Goal: Task Accomplishment & Management: Use online tool/utility

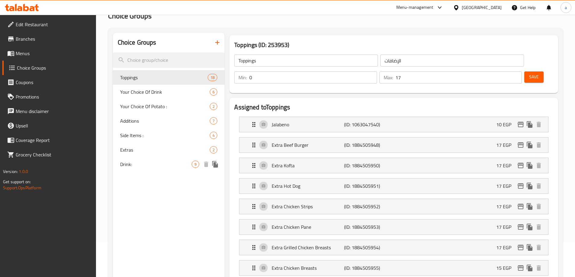
scroll to position [23, 0]
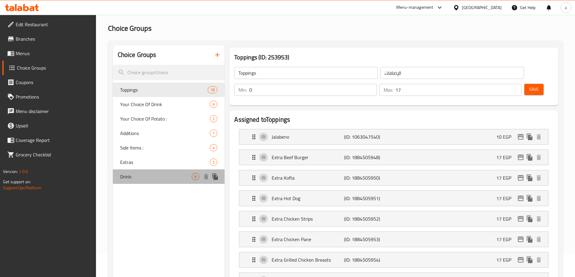
click at [153, 175] on span "Drink:" at bounding box center [156, 176] width 72 height 7
type input "Drink:"
type input "المشروب:"
type input "8"
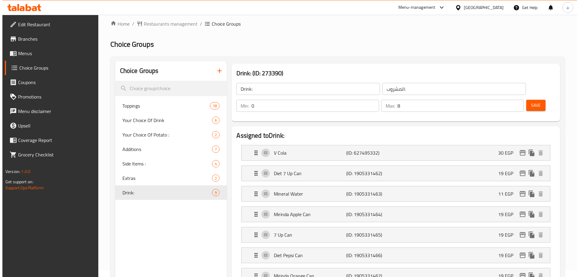
scroll to position [0, 0]
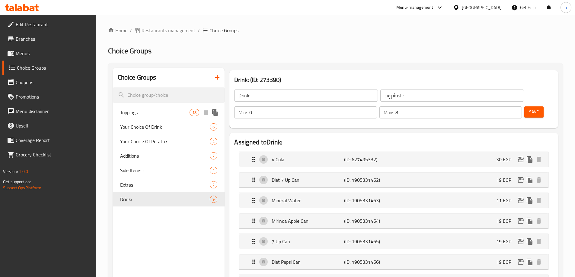
click at [136, 113] on span "Toppings" at bounding box center [155, 112] width 70 height 7
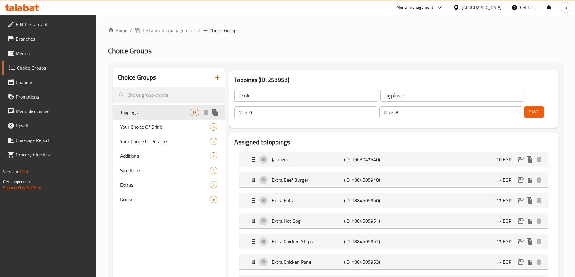
type input "Toppings"
type input "الإضافات"
type input "17"
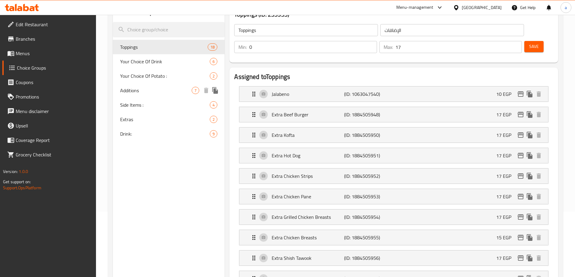
scroll to position [23, 0]
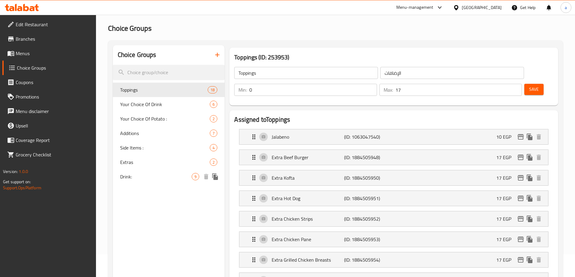
click at [148, 175] on span "Drink:" at bounding box center [156, 176] width 72 height 7
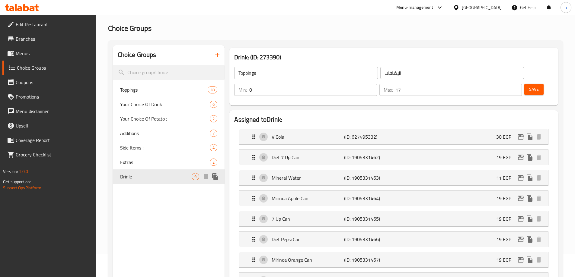
type input "Drink:"
type input "المشروب:"
type input "8"
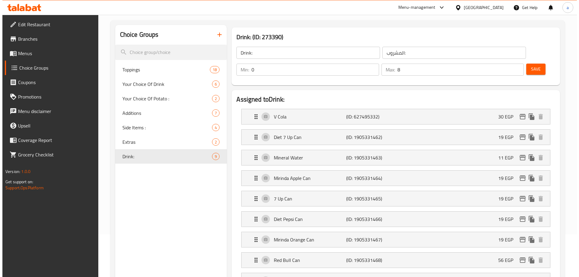
scroll to position [0, 0]
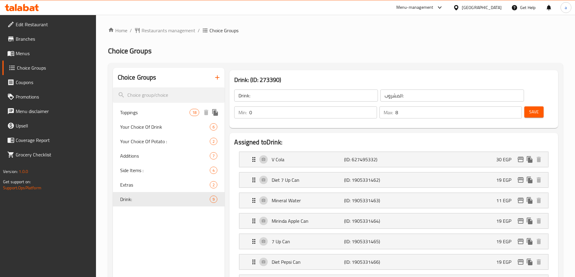
click at [156, 116] on div "Toppings 18" at bounding box center [169, 112] width 112 height 14
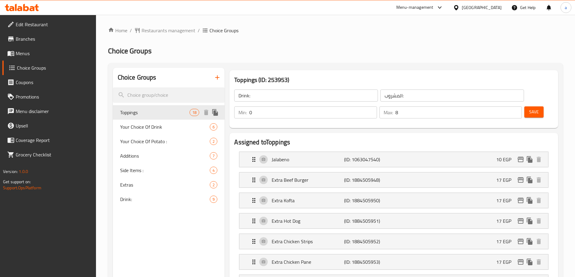
type input "Toppings"
type input "الإضافات"
type input "17"
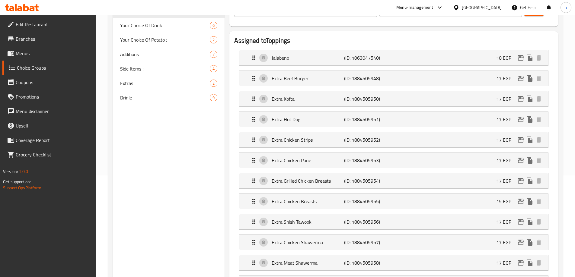
scroll to position [23, 0]
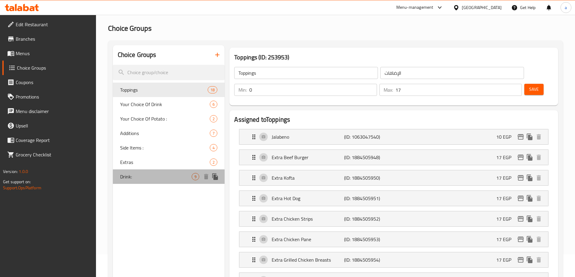
click at [135, 174] on span "Drink:" at bounding box center [156, 176] width 72 height 7
type input "Drink:"
type input "المشروب:"
type input "8"
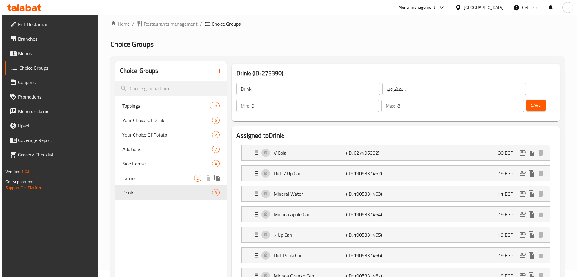
scroll to position [0, 0]
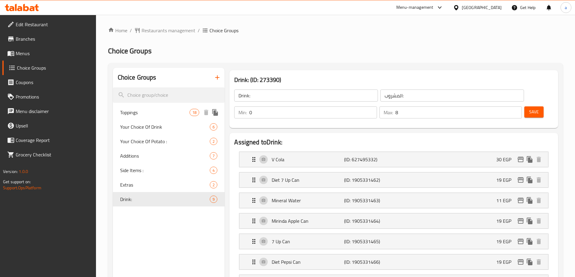
click at [132, 113] on span "Toppings" at bounding box center [155, 112] width 70 height 7
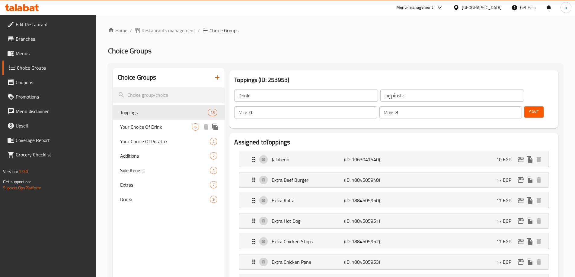
type input "Toppings"
type input "الإضافات"
type input "17"
